Goal: Information Seeking & Learning: Check status

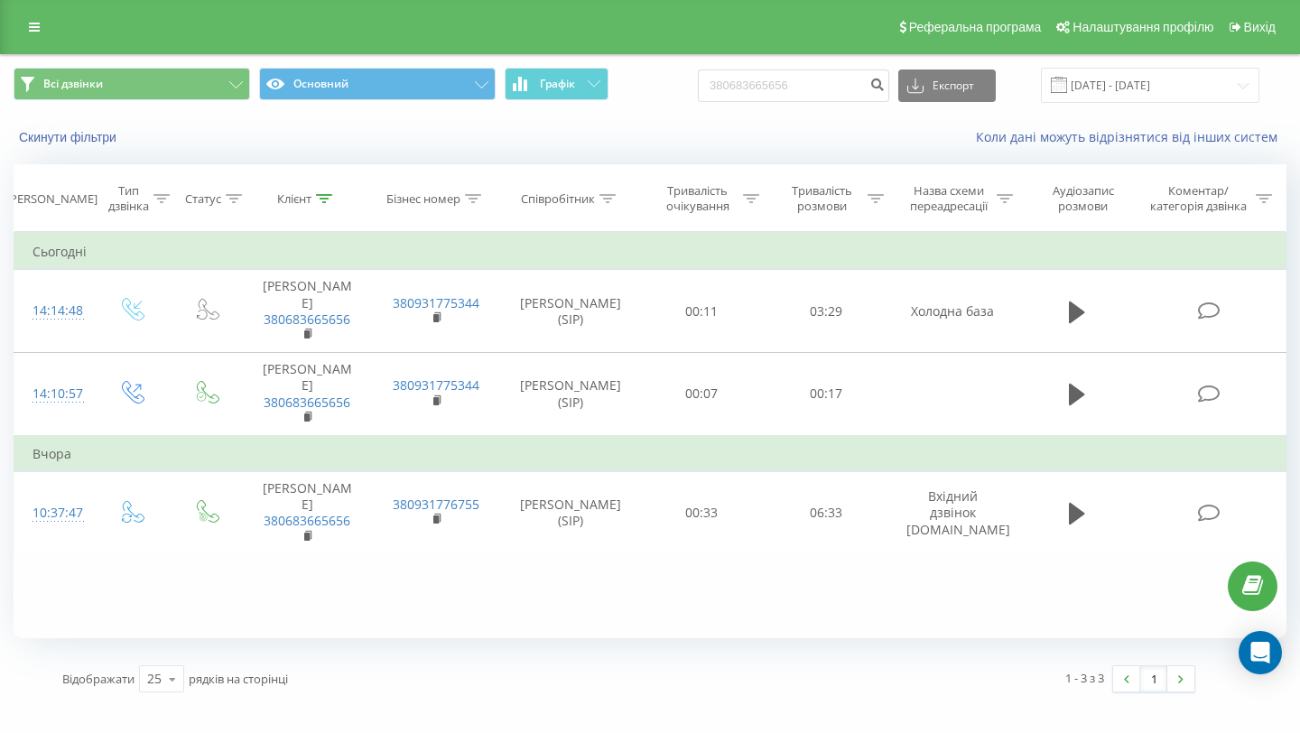
click at [773, 81] on input "380683665656" at bounding box center [793, 85] width 191 height 32
type input "38(068)366-56-56"
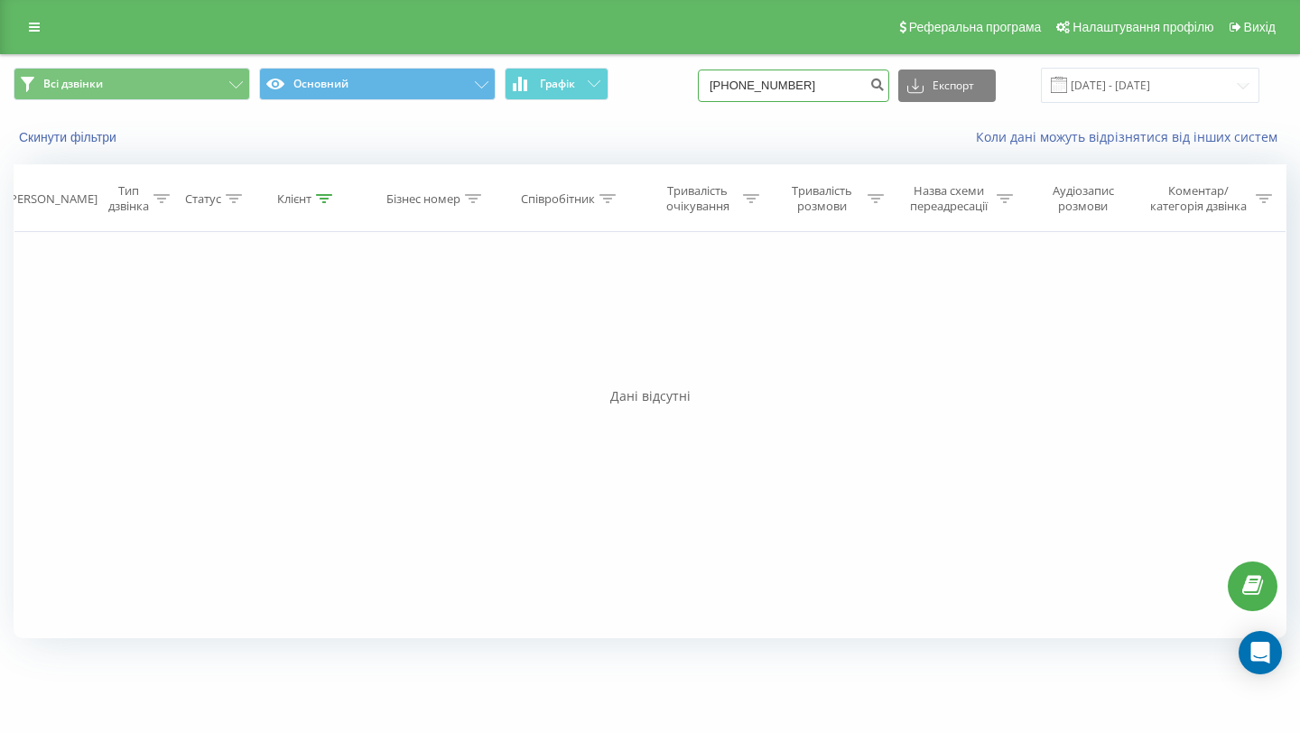
click at [841, 80] on input "38(068)366-56-56" at bounding box center [793, 85] width 191 height 32
type input "380683665656"
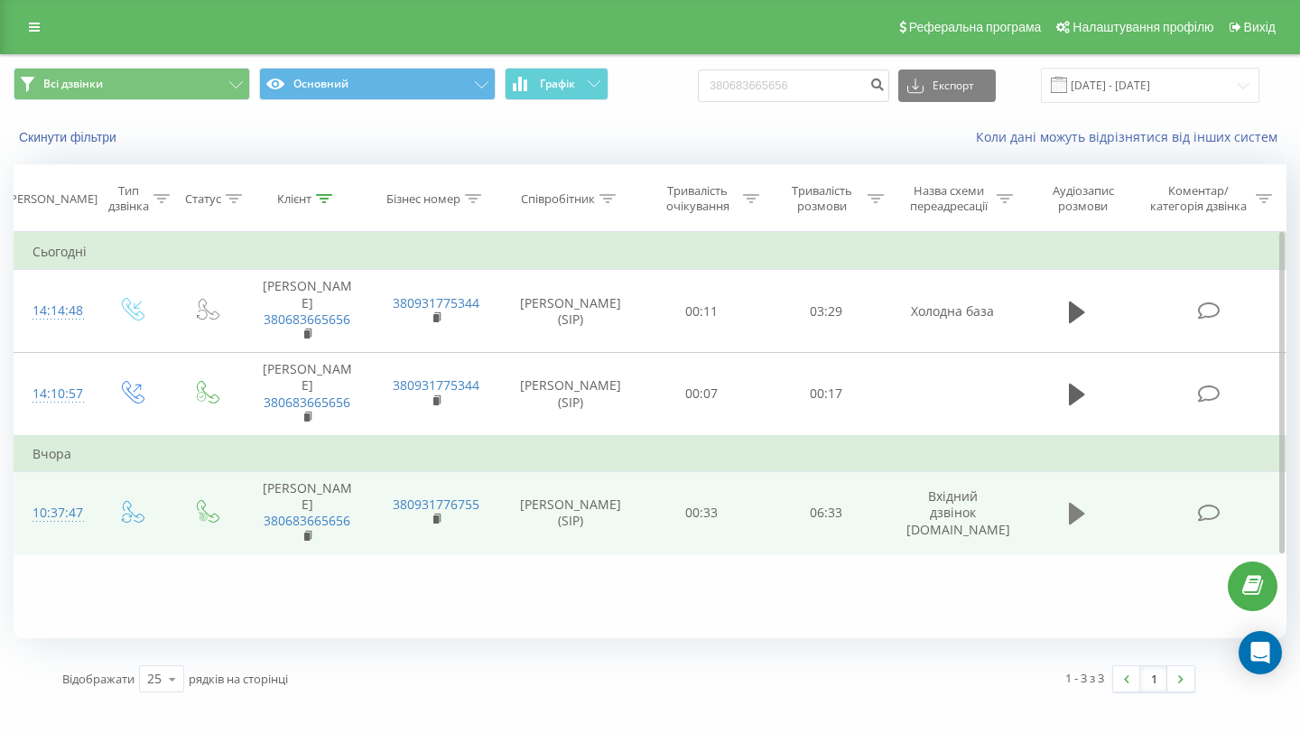
click at [1071, 512] on icon at bounding box center [1077, 514] width 16 height 22
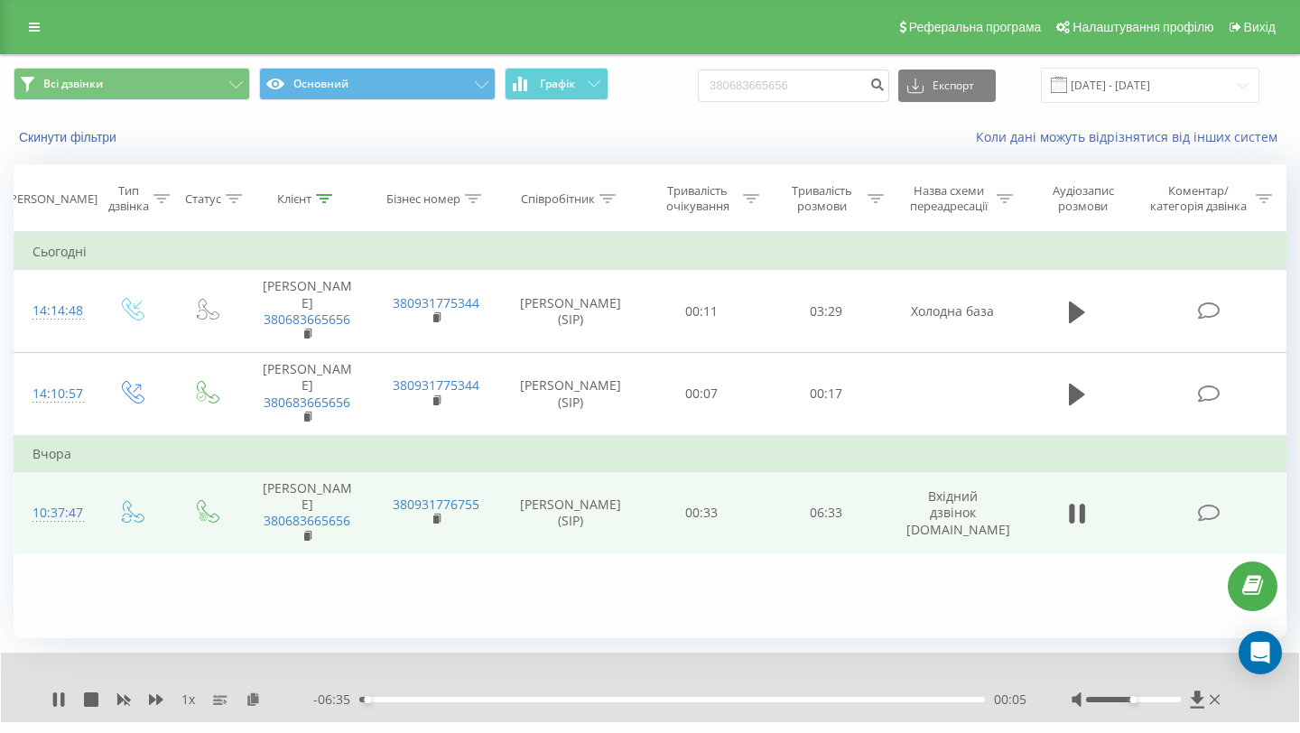
click at [377, 697] on div "00:05" at bounding box center [671, 699] width 625 height 5
click at [414, 699] on div "00:27" at bounding box center [671, 699] width 625 height 5
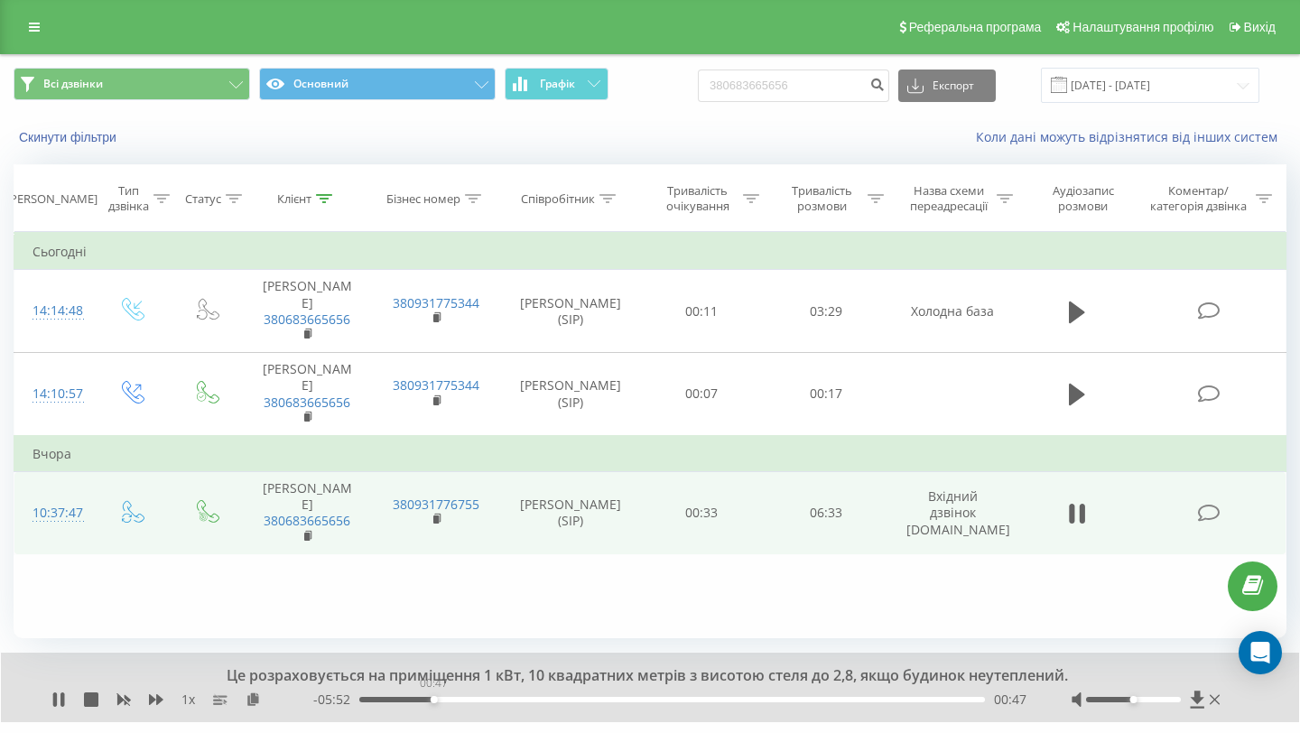
click at [433, 699] on div "00:47" at bounding box center [671, 699] width 625 height 5
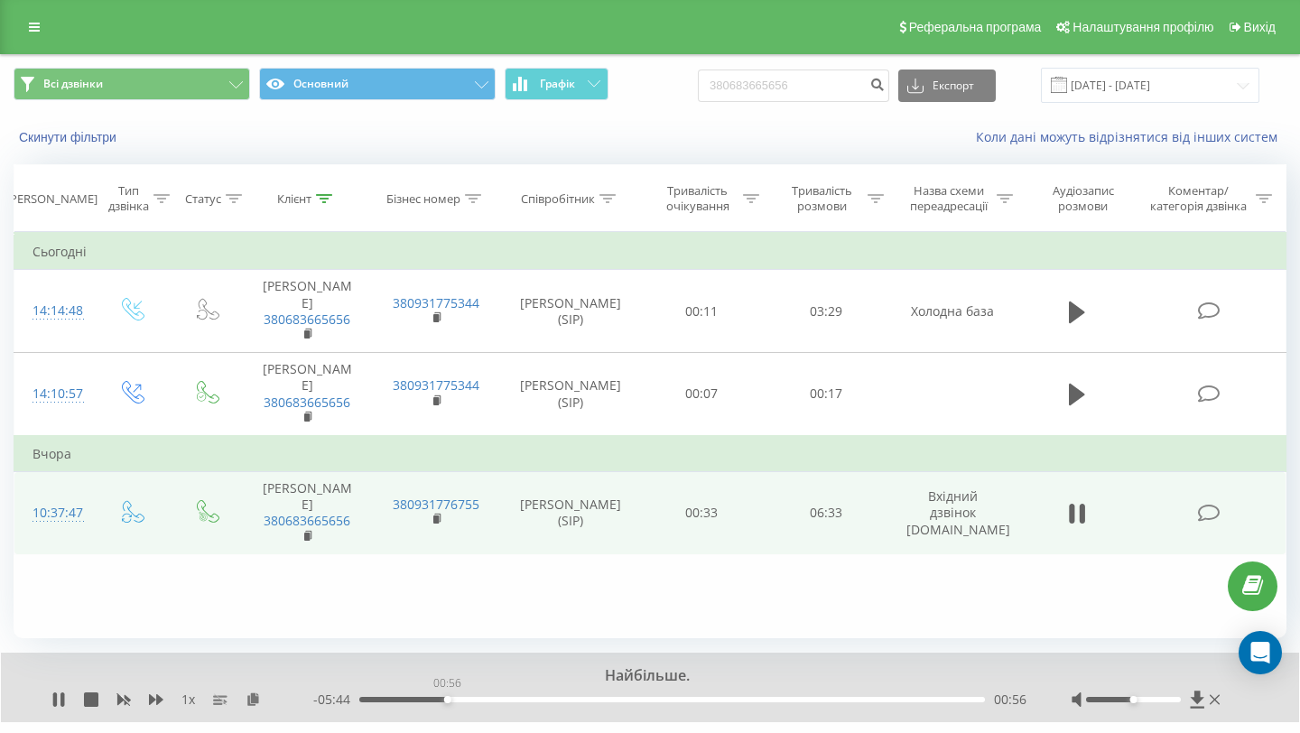
click at [447, 699] on div "00:56" at bounding box center [671, 699] width 625 height 5
click at [456, 700] on div "00:57" at bounding box center [671, 699] width 625 height 5
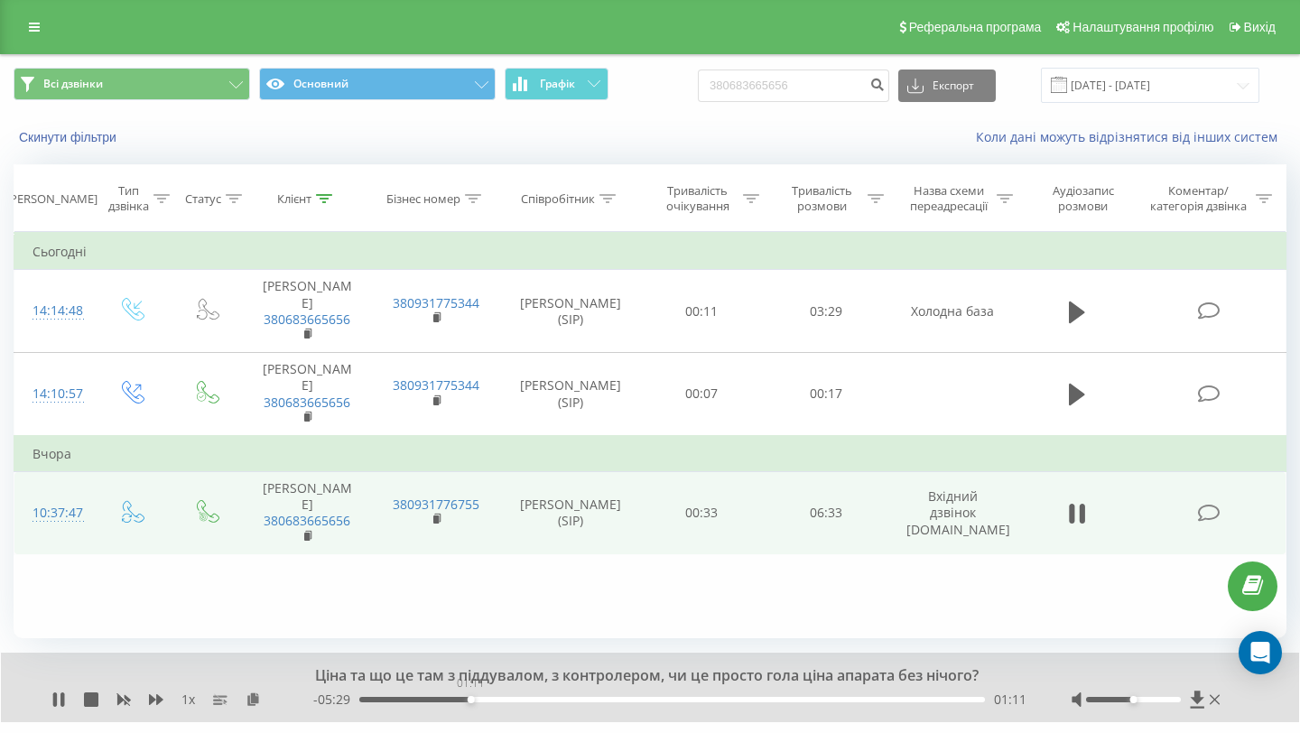
click at [470, 699] on div "01:11" at bounding box center [671, 699] width 625 height 5
click at [479, 699] on div "01:11" at bounding box center [671, 699] width 625 height 5
click at [486, 699] on div "01:17" at bounding box center [671, 699] width 625 height 5
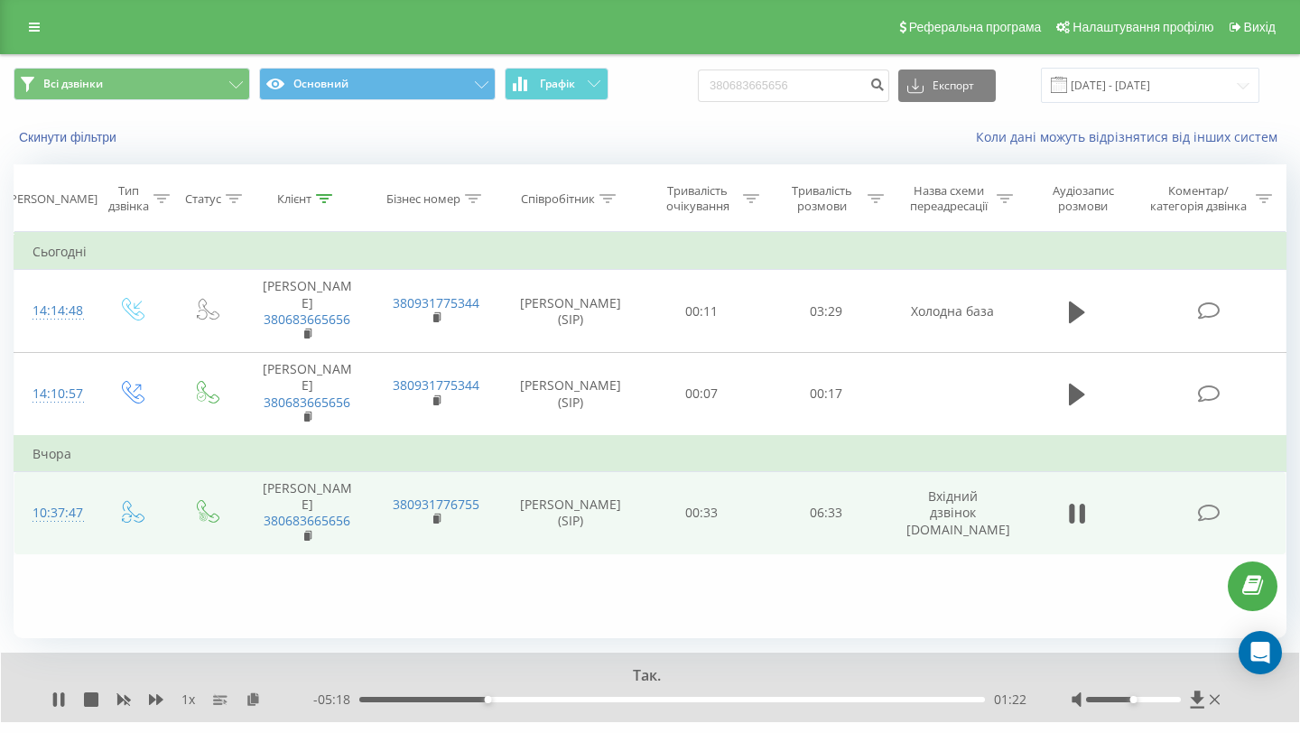
click at [495, 699] on div "01:22" at bounding box center [671, 699] width 625 height 5
click at [501, 699] on div "01:31" at bounding box center [671, 699] width 625 height 5
click at [493, 698] on div "01:33" at bounding box center [671, 699] width 625 height 5
click at [505, 699] on div "01:34" at bounding box center [506, 699] width 7 height 7
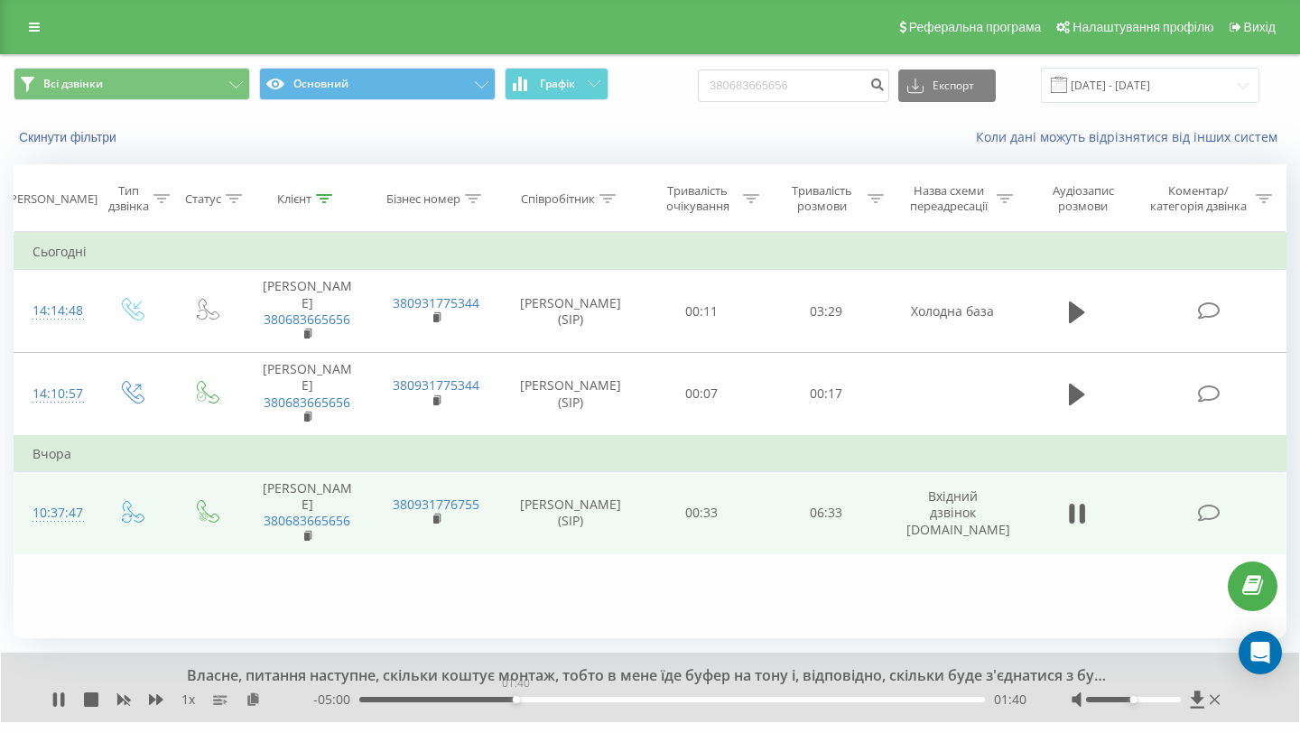
click at [515, 699] on div "01:40" at bounding box center [671, 699] width 625 height 5
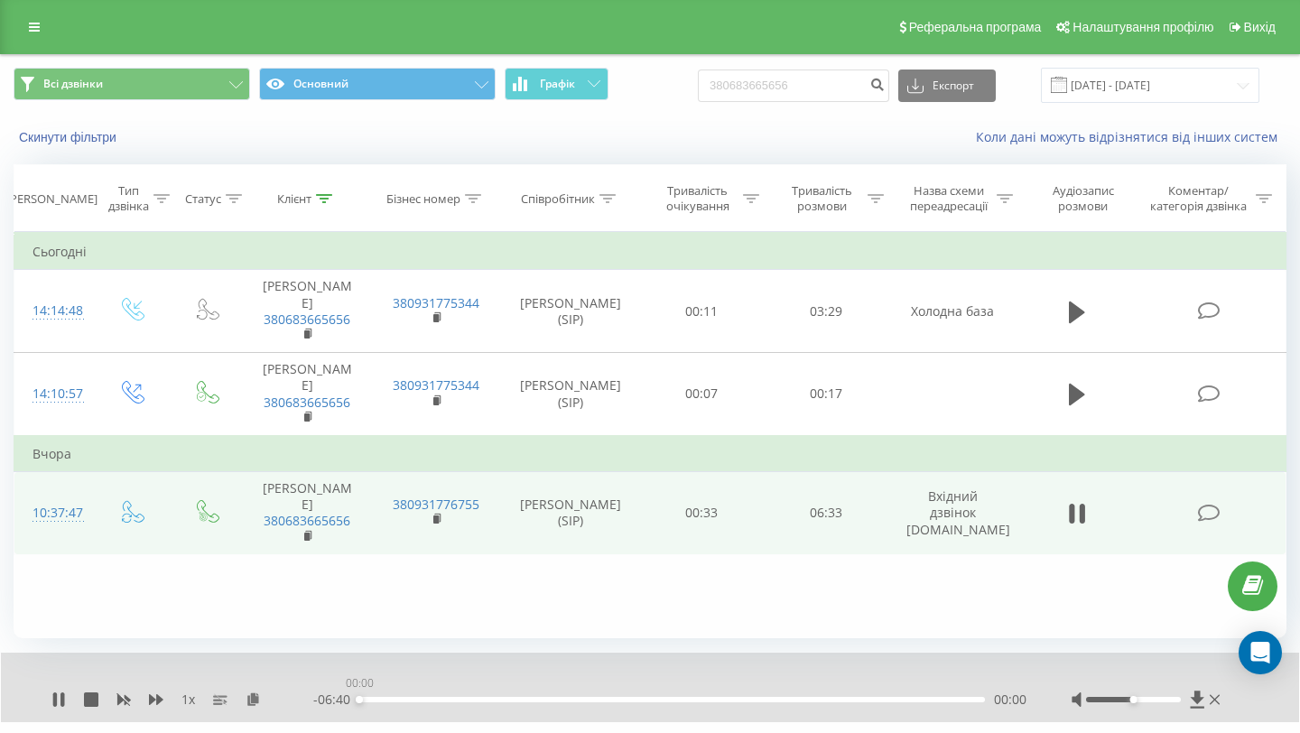
click at [523, 699] on div "00:00" at bounding box center [671, 699] width 625 height 5
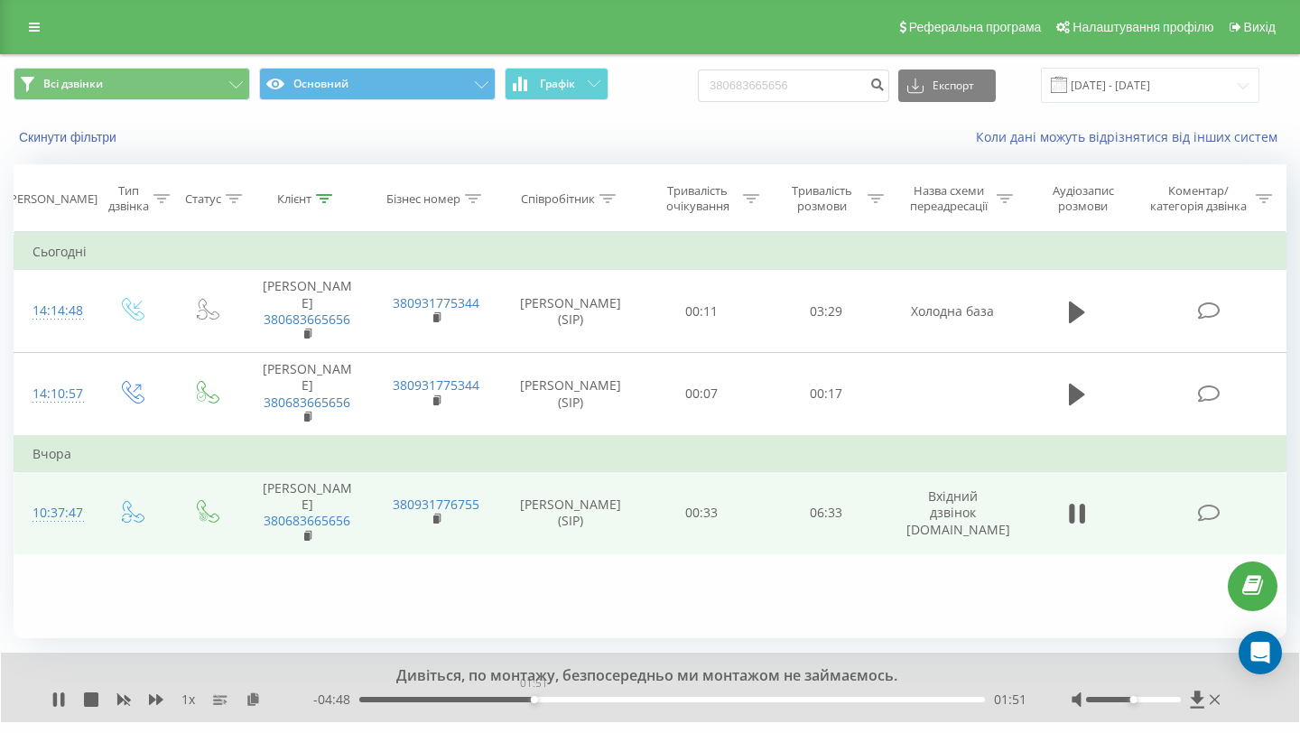
click at [533, 699] on div "01:51" at bounding box center [671, 699] width 625 height 5
click at [541, 699] on div "01:52" at bounding box center [671, 699] width 625 height 5
click at [558, 698] on div "01:59" at bounding box center [671, 699] width 625 height 5
click at [573, 699] on div "02:17" at bounding box center [671, 699] width 625 height 5
click at [586, 698] on div "02:20" at bounding box center [671, 699] width 625 height 5
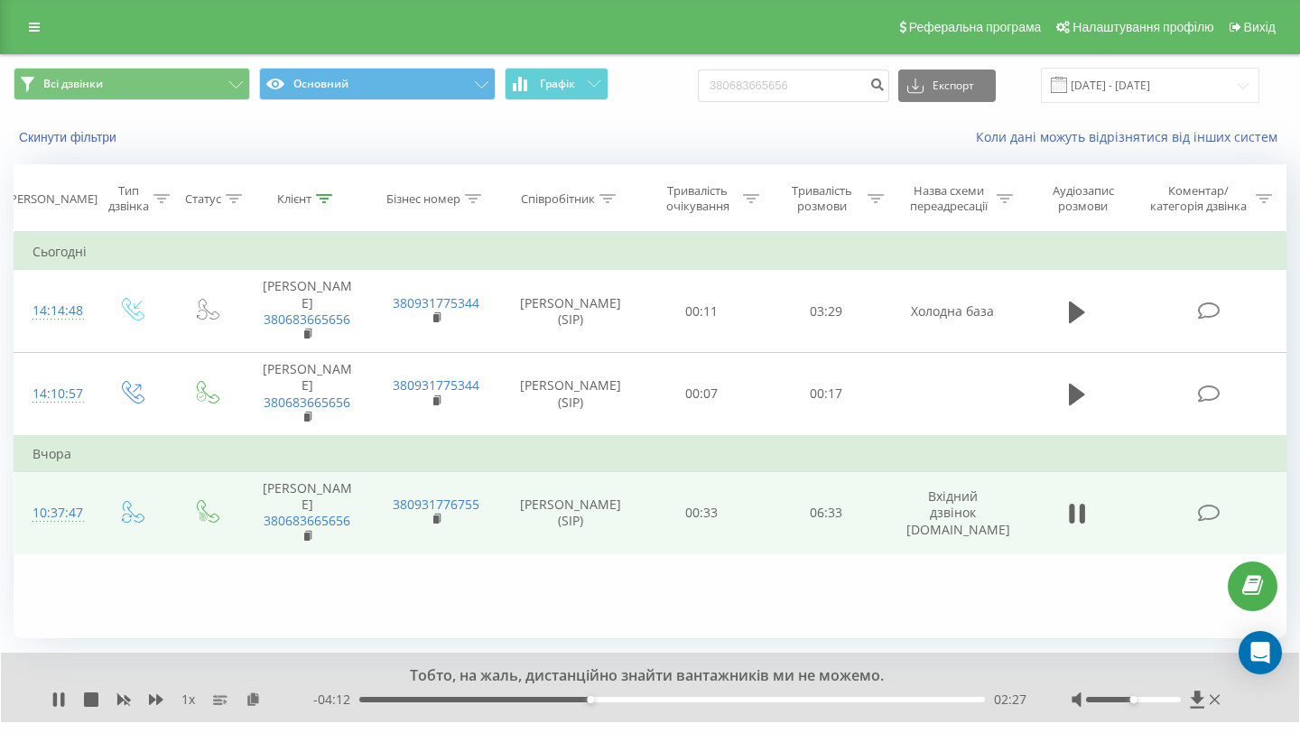
click at [601, 697] on div "02:27" at bounding box center [671, 699] width 625 height 5
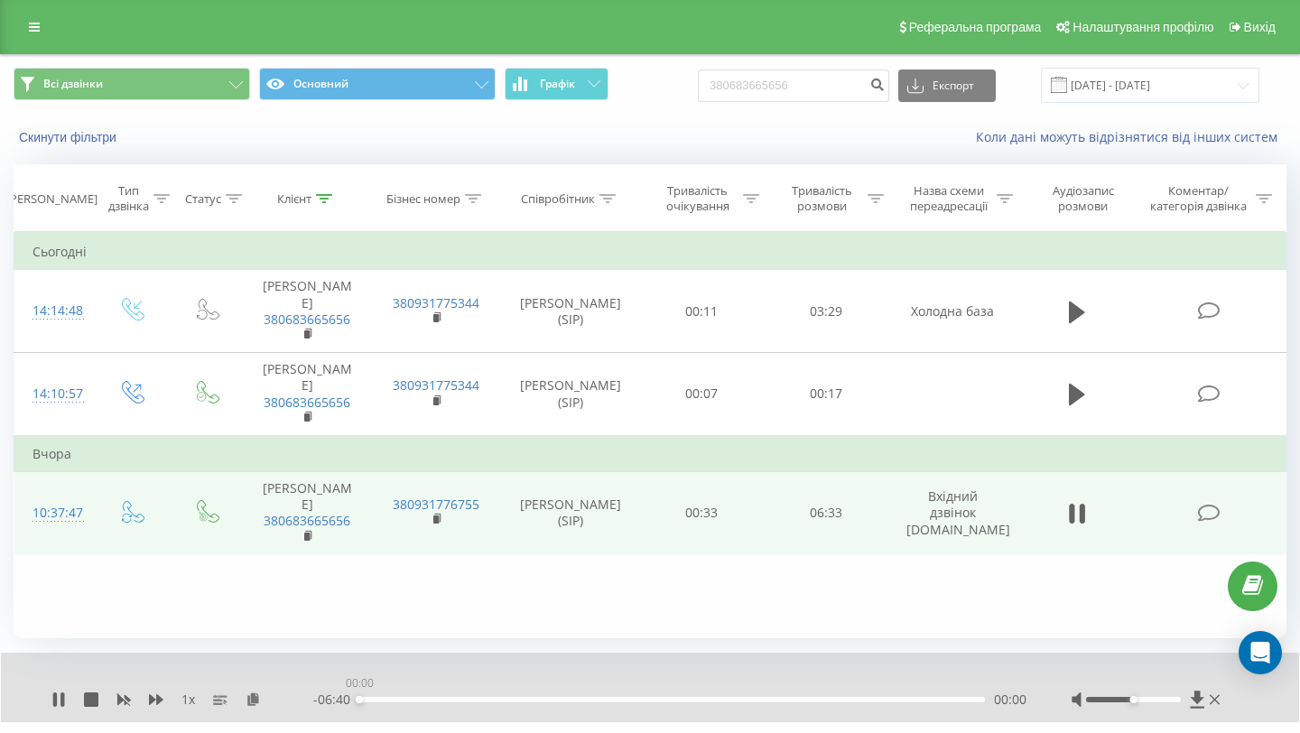
click at [613, 697] on div "00:00" at bounding box center [671, 699] width 625 height 5
click at [629, 695] on div "- 03:55 02:45 02:45" at bounding box center [669, 699] width 713 height 18
click at [630, 699] on div "02:45" at bounding box center [671, 699] width 625 height 5
click at [639, 699] on div "02:54" at bounding box center [671, 699] width 625 height 5
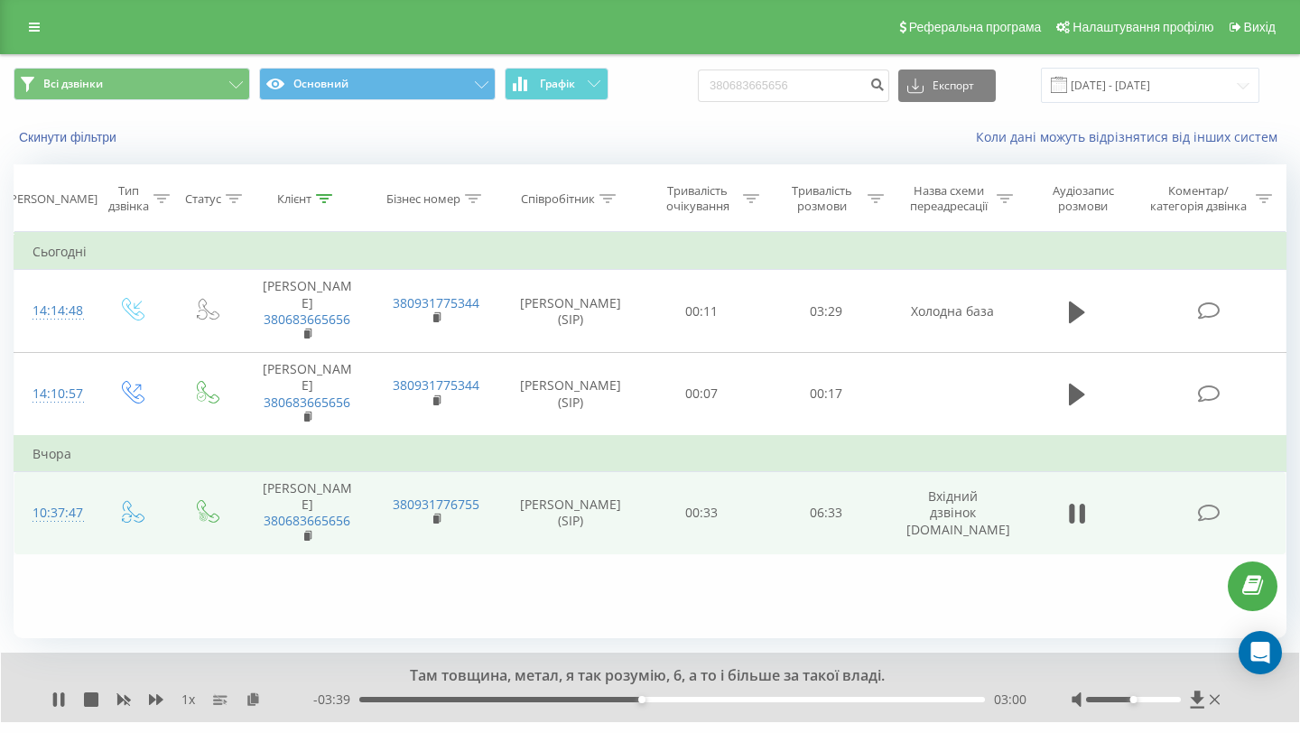
click at [648, 699] on div "03:00" at bounding box center [671, 699] width 625 height 5
click at [658, 699] on div "03:11" at bounding box center [671, 699] width 625 height 5
click at [645, 699] on div "03:13" at bounding box center [671, 699] width 625 height 5
click at [649, 699] on div "03:03" at bounding box center [646, 699] width 7 height 7
click at [653, 699] on div "03:08" at bounding box center [671, 699] width 625 height 5
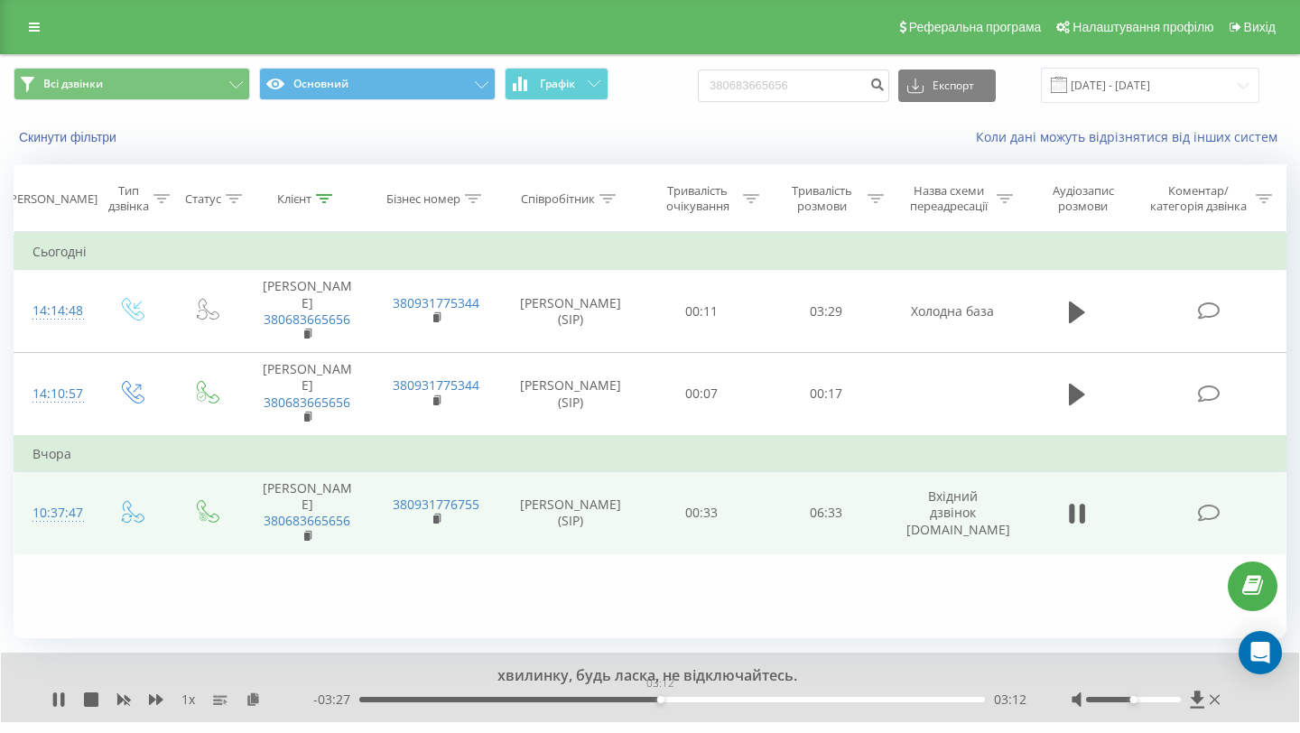
click at [660, 699] on div "03:12" at bounding box center [671, 699] width 625 height 5
click at [667, 699] on div "03:17" at bounding box center [671, 699] width 625 height 5
click at [676, 699] on div "03:23" at bounding box center [671, 699] width 625 height 5
click at [691, 699] on div "03:23" at bounding box center [671, 699] width 625 height 5
click at [708, 699] on div "03:33" at bounding box center [671, 699] width 625 height 5
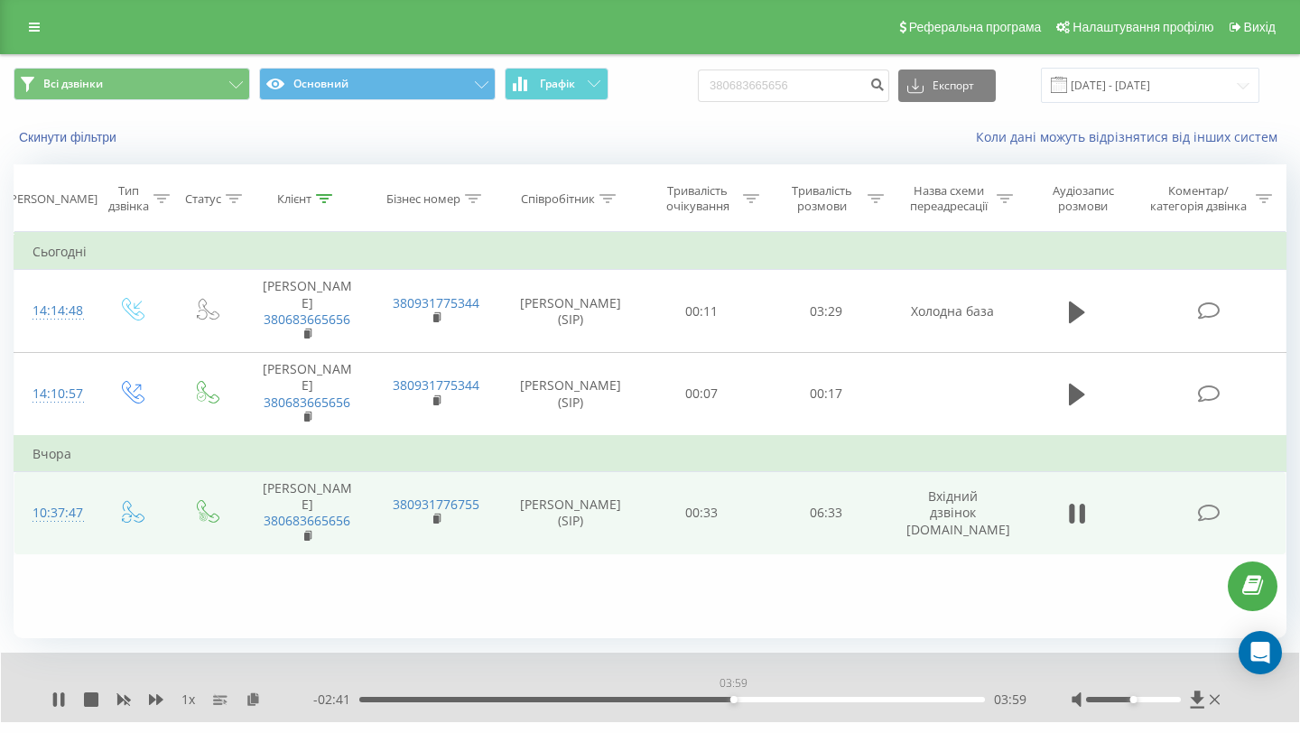
click at [733, 699] on div "03:59" at bounding box center [671, 699] width 625 height 5
click at [754, 699] on div "04:01" at bounding box center [671, 699] width 625 height 5
click at [775, 699] on div "04:26" at bounding box center [671, 699] width 625 height 5
click at [793, 700] on div "04:28" at bounding box center [671, 699] width 625 height 5
click at [822, 699] on div "04:38" at bounding box center [671, 699] width 625 height 5
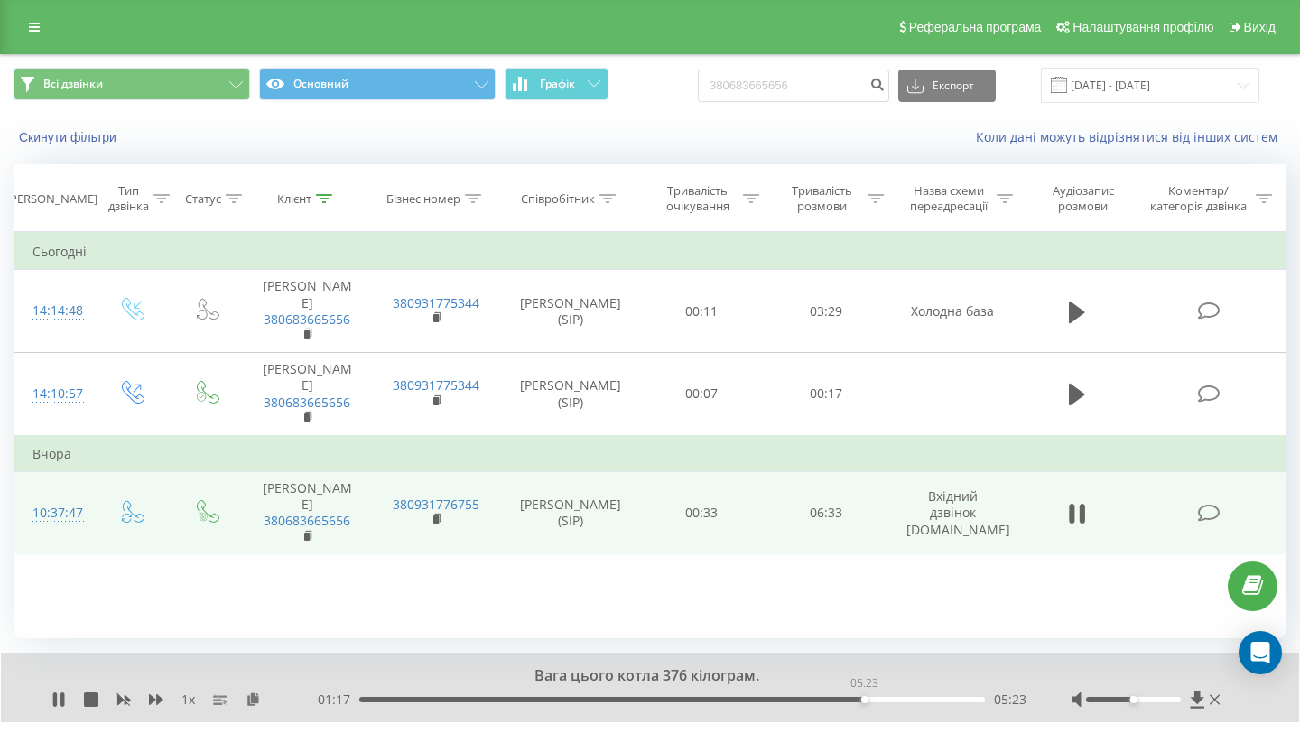
click at [864, 699] on div "05:23" at bounding box center [671, 699] width 625 height 5
click at [880, 698] on div "05:24" at bounding box center [671, 699] width 625 height 5
click at [888, 699] on div "05:35" at bounding box center [671, 699] width 625 height 5
click at [902, 698] on div "05:41" at bounding box center [671, 699] width 625 height 5
click at [909, 698] on div "05:47" at bounding box center [671, 699] width 625 height 5
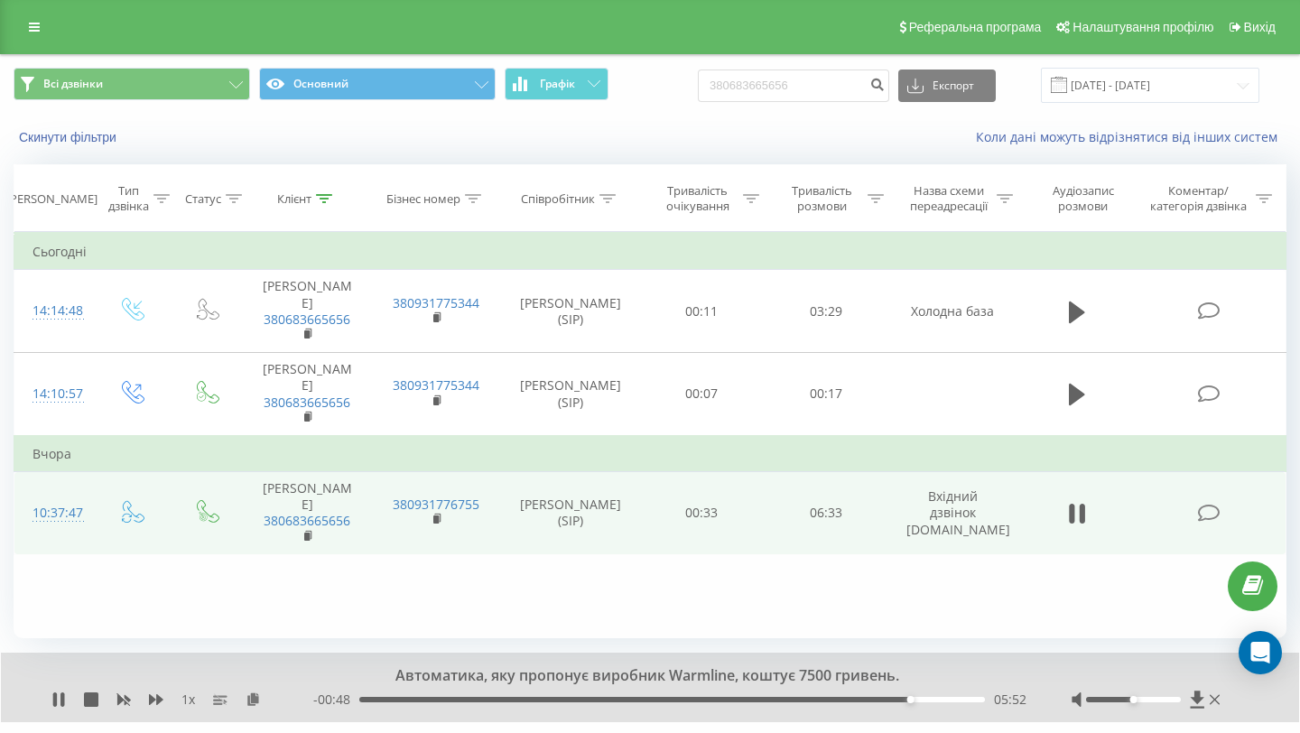
click at [922, 698] on div "05:52" at bounding box center [671, 699] width 625 height 5
click at [937, 699] on div "06:09" at bounding box center [671, 699] width 625 height 5
click at [951, 699] on div "06:19" at bounding box center [671, 699] width 625 height 5
click at [967, 696] on div "- 00:20 06:20 06:20" at bounding box center [669, 699] width 713 height 18
click at [968, 699] on div "06:20" at bounding box center [671, 699] width 625 height 5
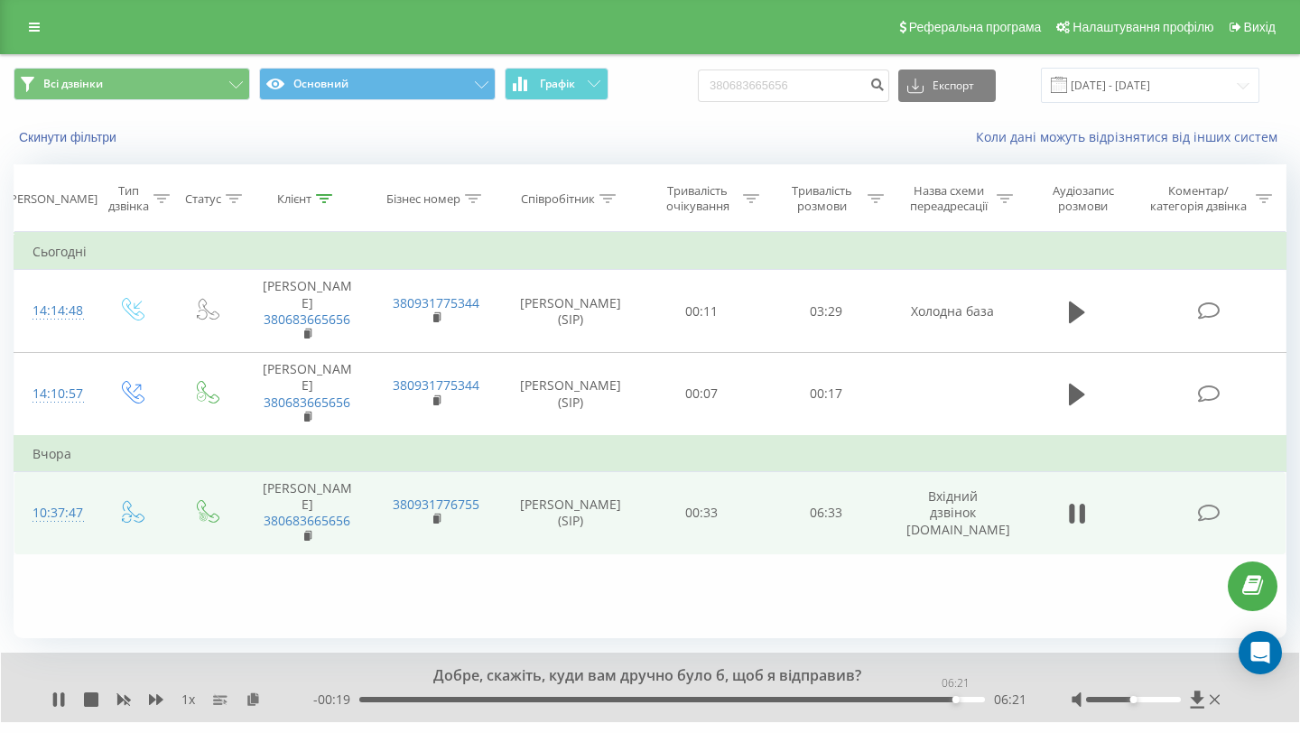
click at [955, 697] on div "06:21" at bounding box center [671, 699] width 625 height 5
click at [971, 698] on div "06:31" at bounding box center [671, 699] width 625 height 5
click at [983, 699] on div "06:32" at bounding box center [671, 699] width 625 height 5
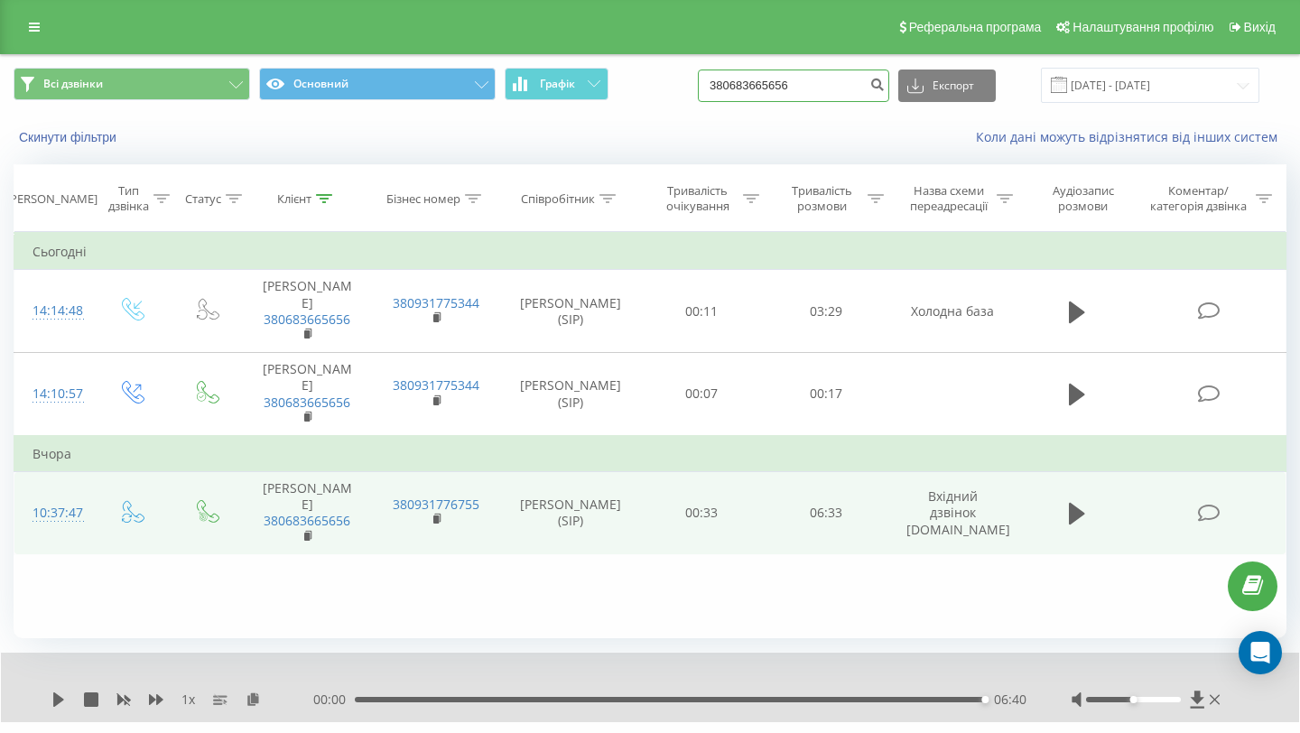
click at [802, 88] on input "380683665656" at bounding box center [793, 85] width 191 height 32
paste input "(050)686-86-3"
click at [840, 88] on input "38(050)686-86-36" at bounding box center [793, 85] width 191 height 32
type input "380506868636"
